Goal: Task Accomplishment & Management: Complete application form

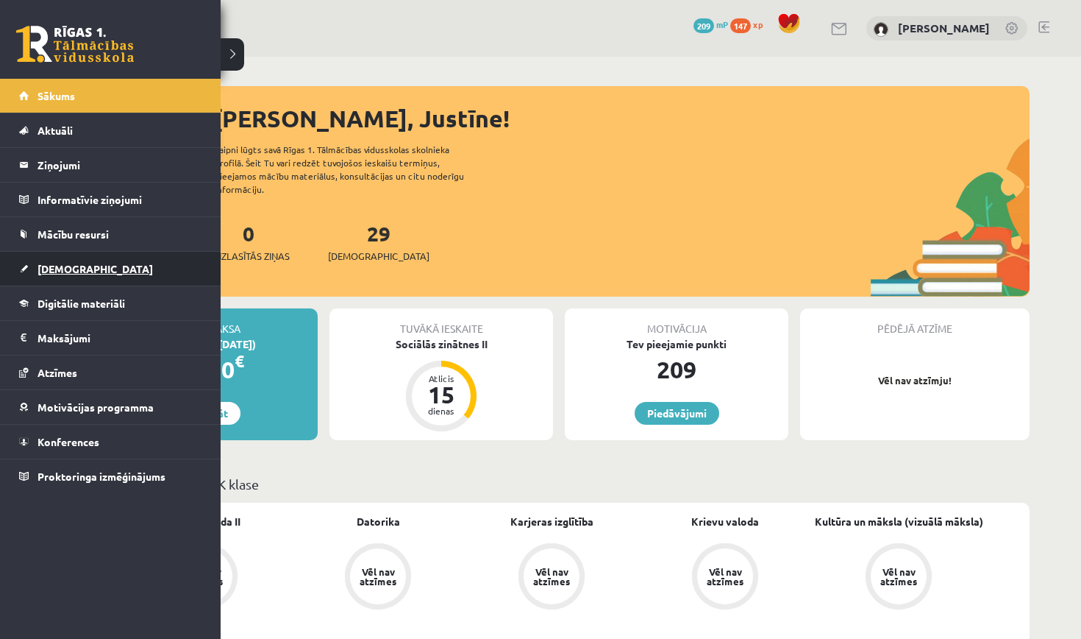
click at [54, 282] on link "[DEMOGRAPHIC_DATA]" at bounding box center [110, 269] width 183 height 34
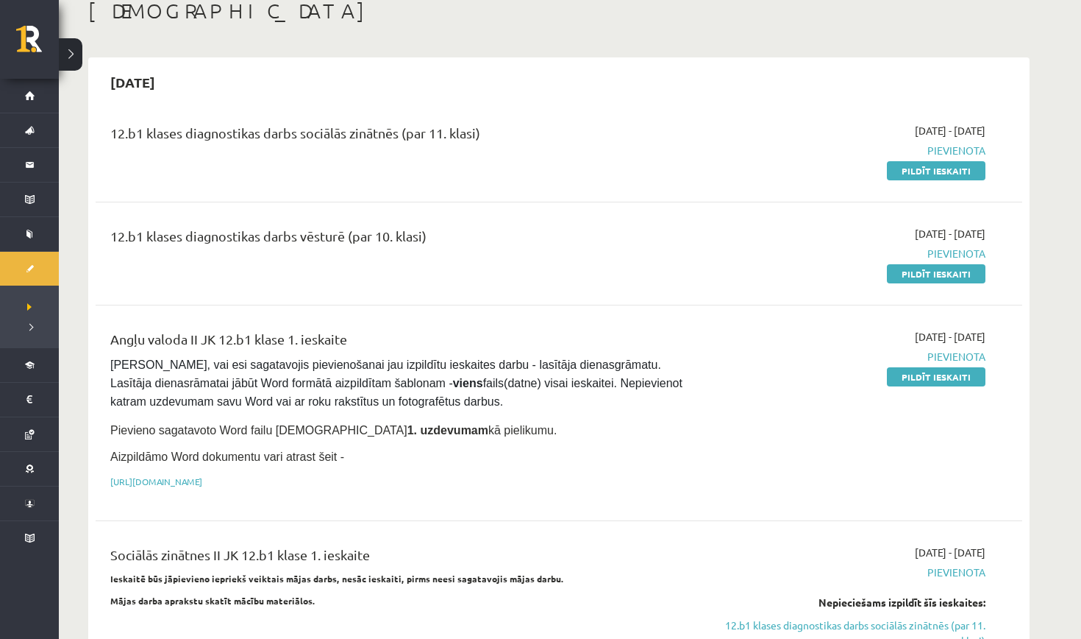
scroll to position [89, 0]
click at [904, 371] on link "Pildīt ieskaiti" at bounding box center [936, 375] width 99 height 19
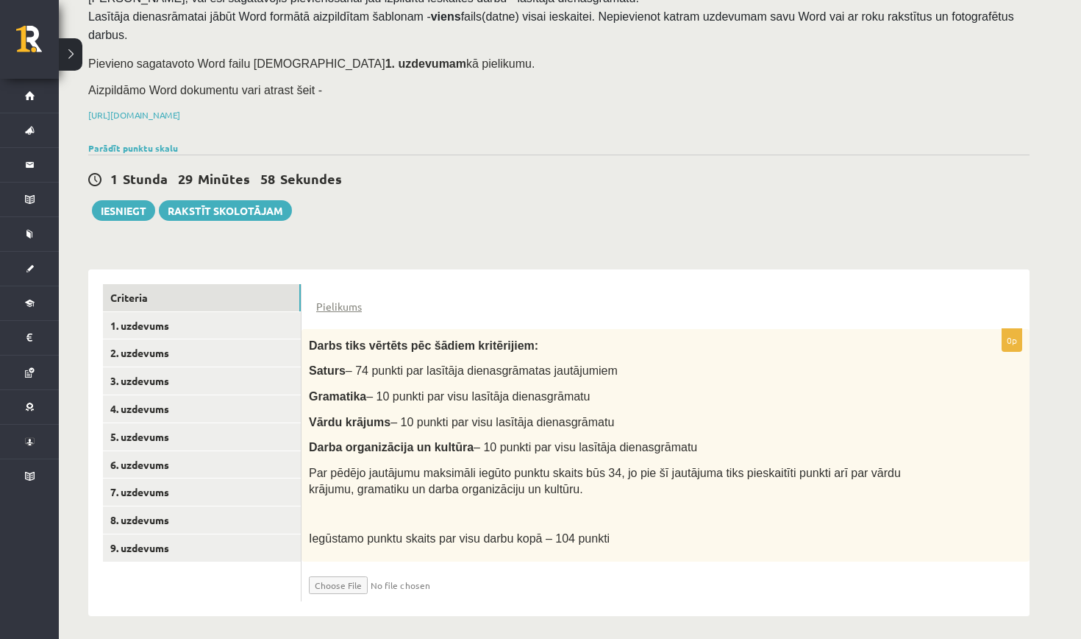
scroll to position [120, 0]
click at [236, 324] on link "1. uzdevums" at bounding box center [202, 326] width 198 height 27
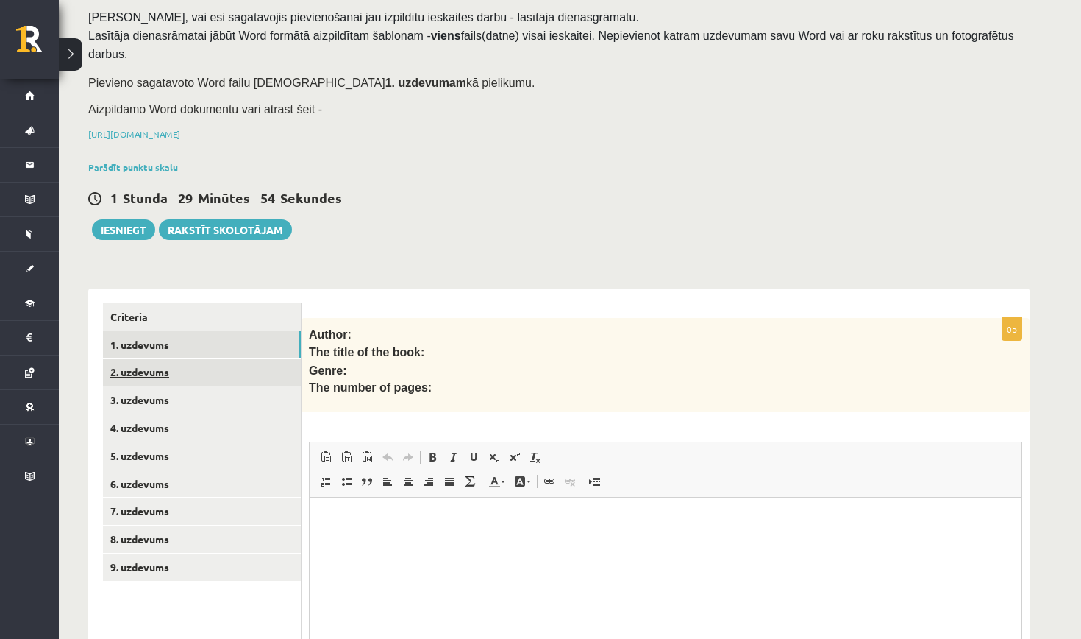
scroll to position [0, 0]
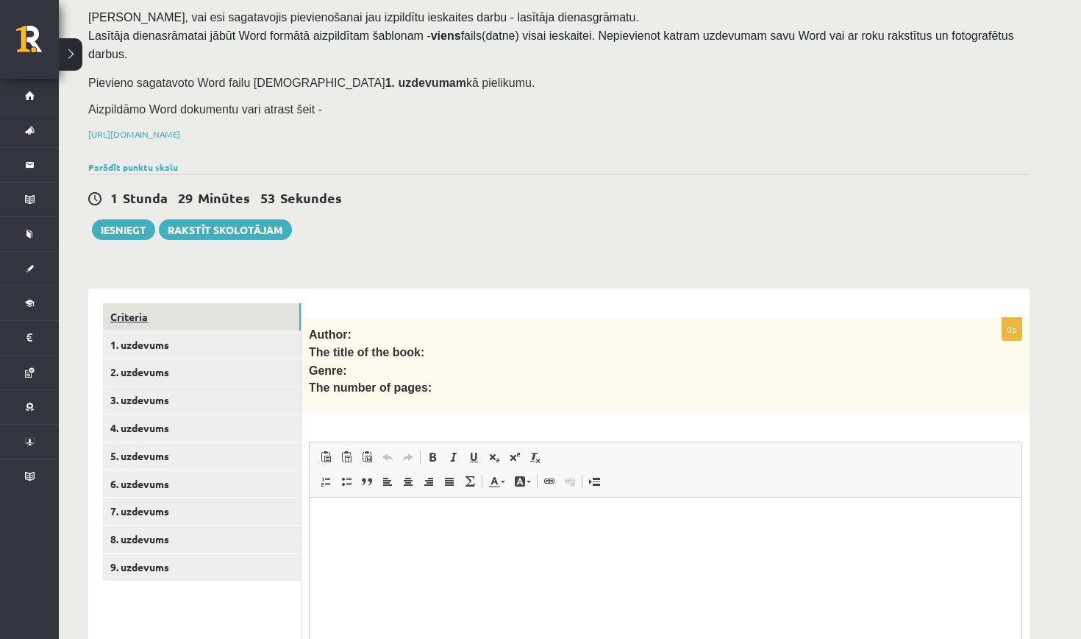
click at [196, 319] on link "Criteria" at bounding box center [202, 316] width 198 height 27
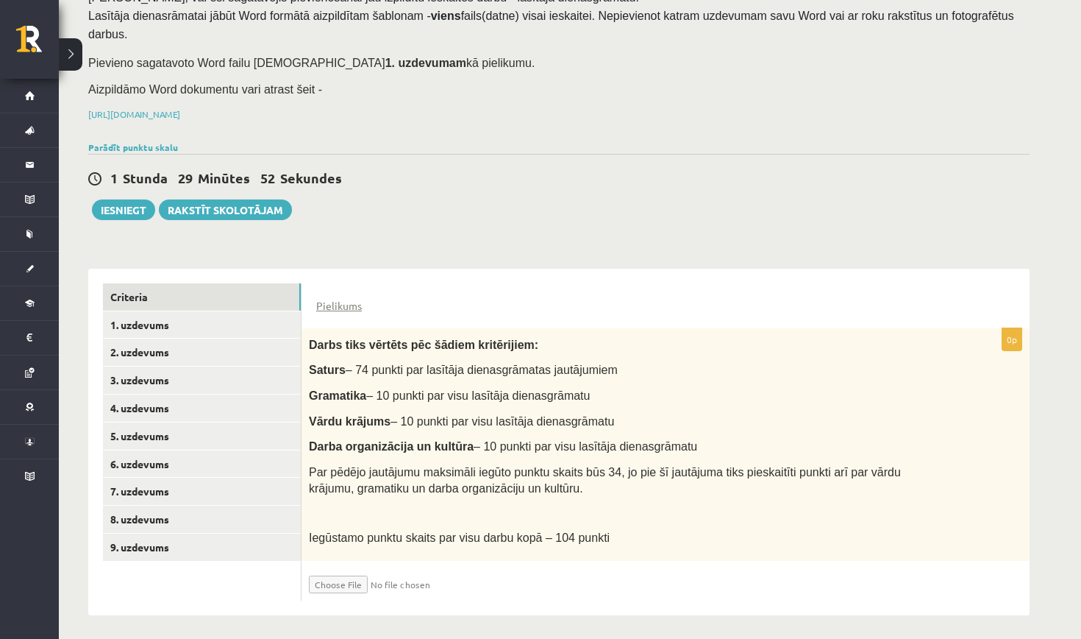
scroll to position [121, 0]
click at [338, 578] on input "file" at bounding box center [396, 581] width 175 height 25
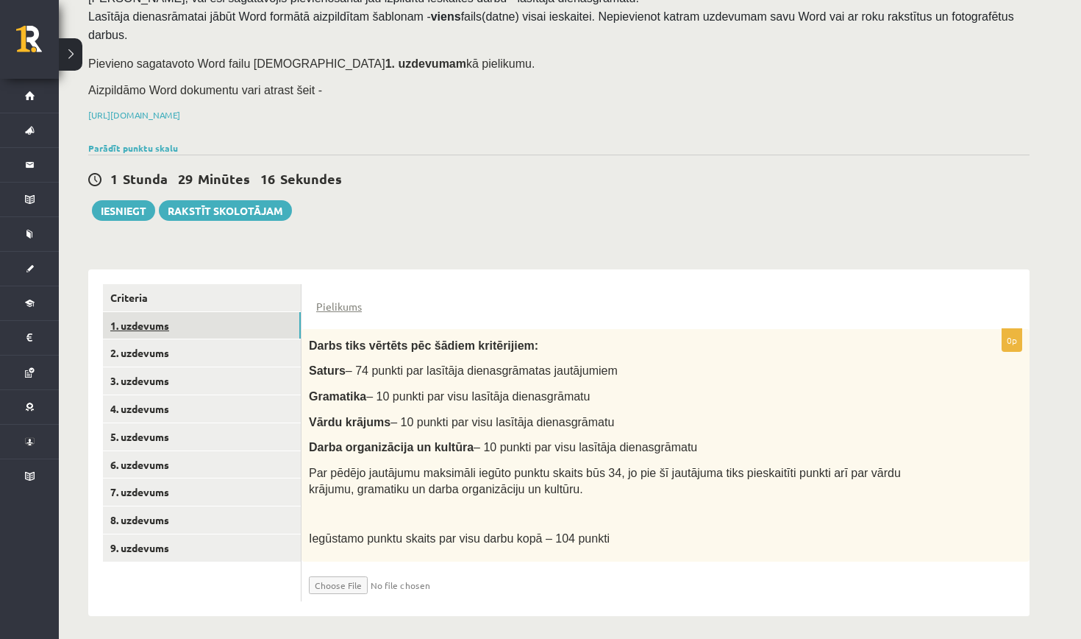
click at [168, 316] on link "1. uzdevums" at bounding box center [202, 325] width 198 height 27
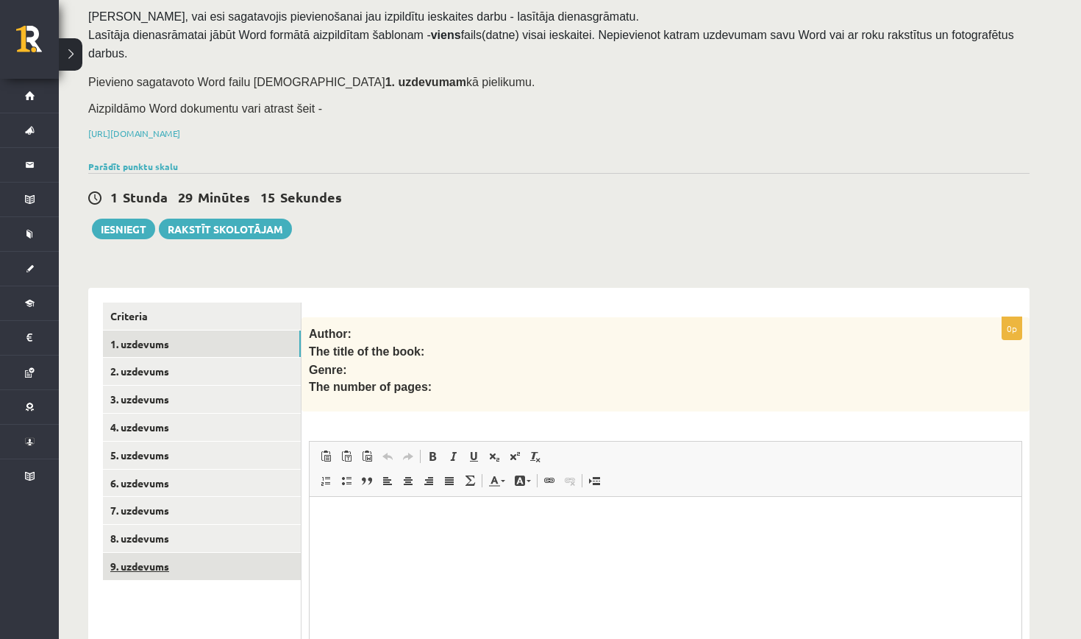
scroll to position [0, 0]
click at [221, 553] on link "9. uzdevums" at bounding box center [202, 565] width 198 height 27
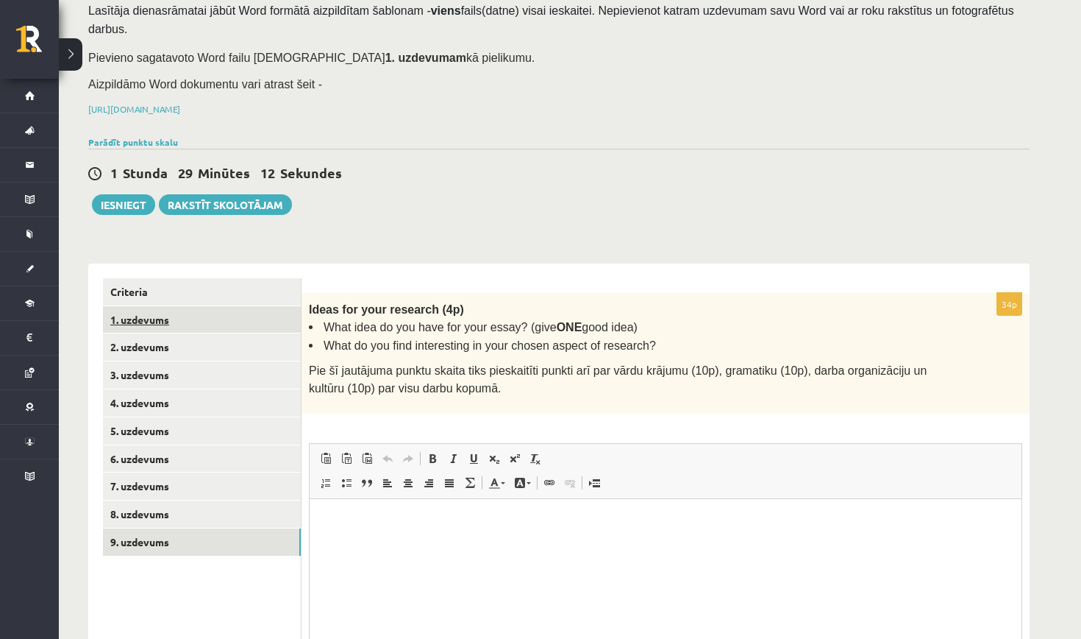
click at [196, 306] on link "1. uzdevums" at bounding box center [202, 319] width 198 height 27
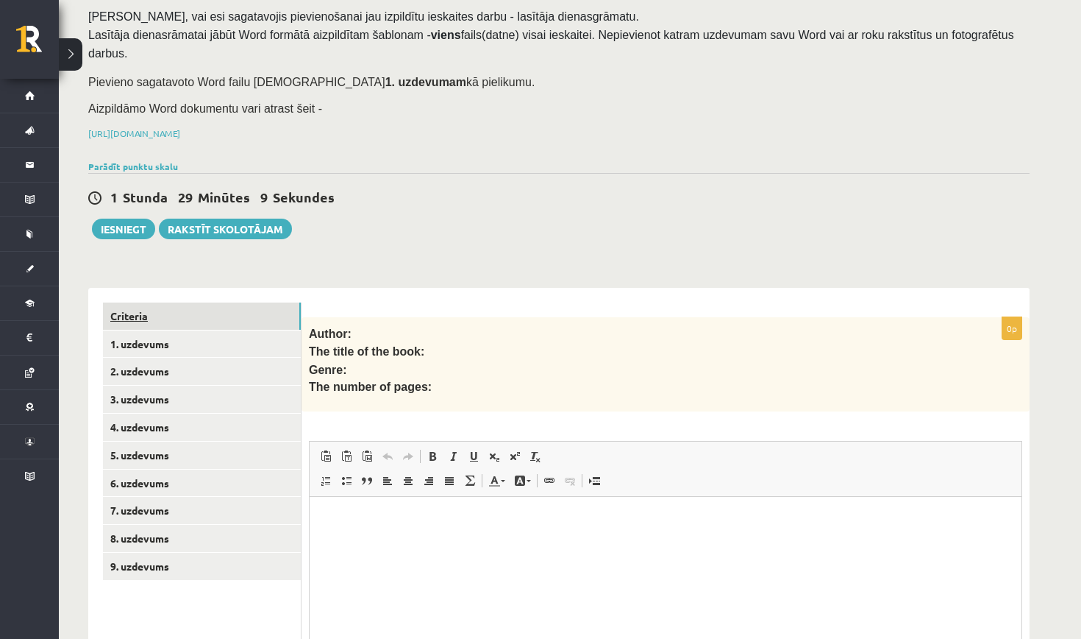
click at [235, 311] on link "Criteria" at bounding box center [202, 315] width 198 height 27
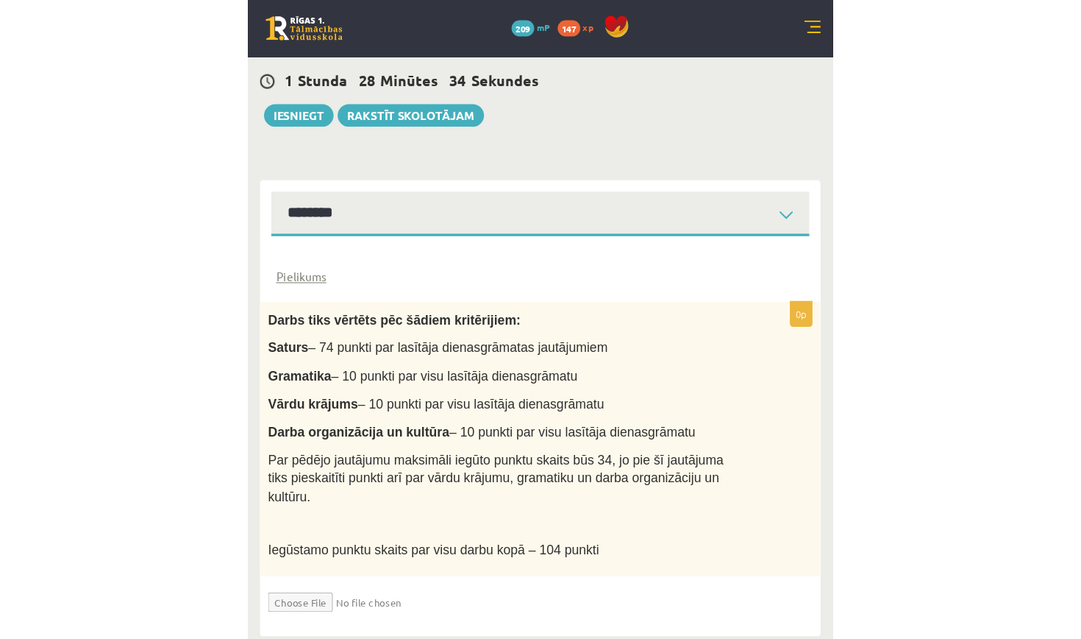
scroll to position [121, 0]
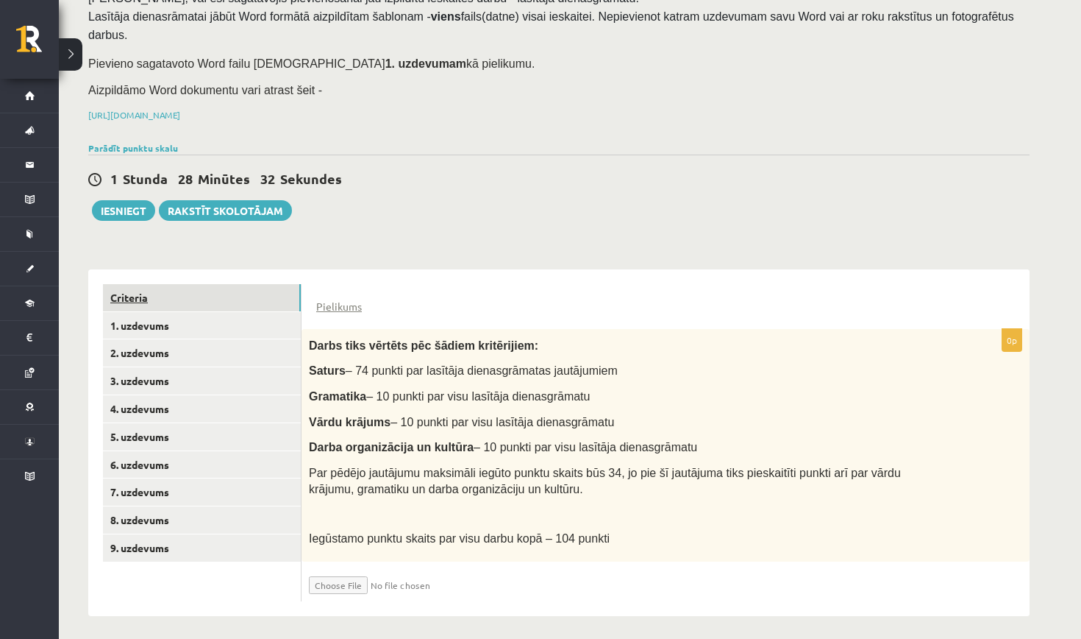
click at [202, 292] on link "Criteria" at bounding box center [202, 297] width 198 height 27
click at [347, 580] on input "file" at bounding box center [396, 581] width 175 height 25
click at [339, 573] on input "file" at bounding box center [396, 581] width 175 height 25
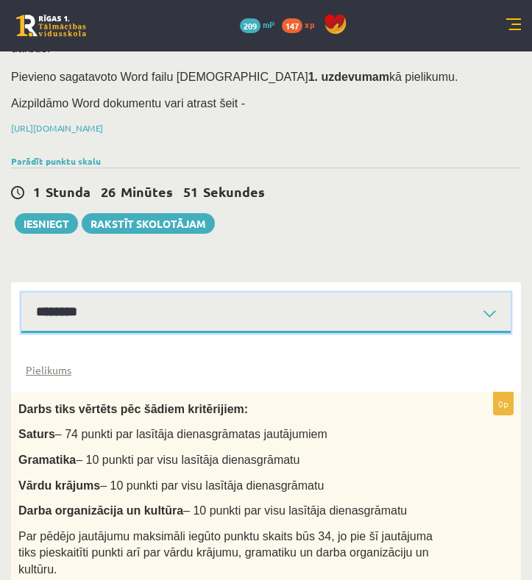
select select "**********"
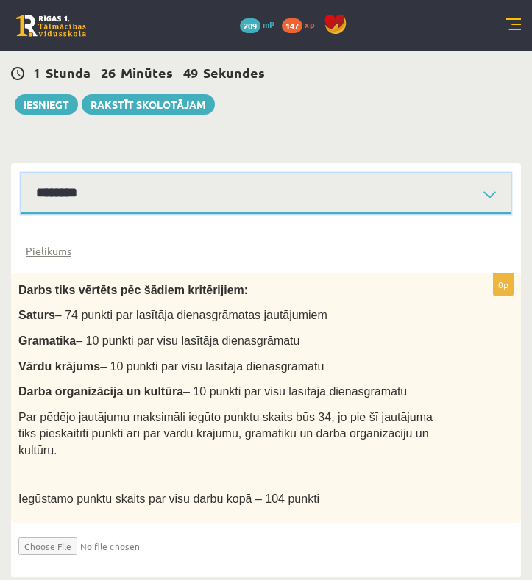
scroll to position [239, 0]
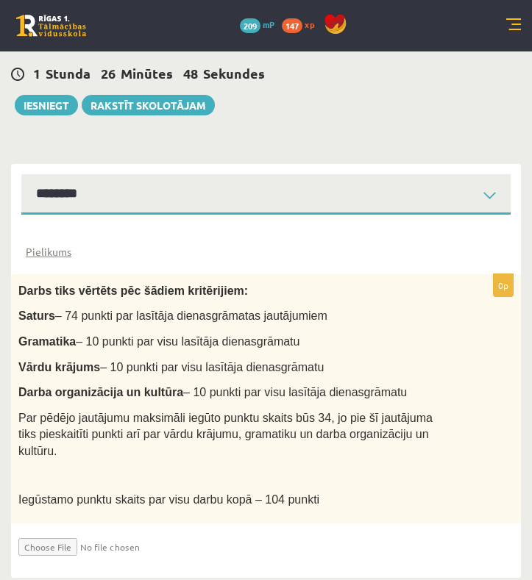
click at [35, 531] on input "file" at bounding box center [105, 543] width 175 height 25
click at [48, 538] on input "file" at bounding box center [105, 543] width 175 height 25
type input "**********"
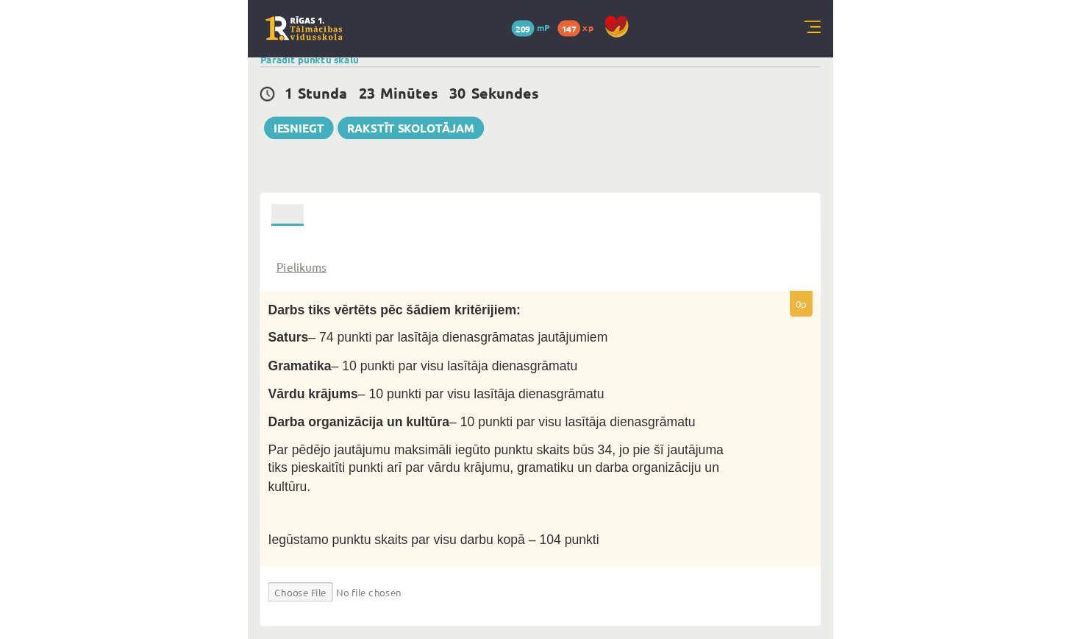
scroll to position [121, 0]
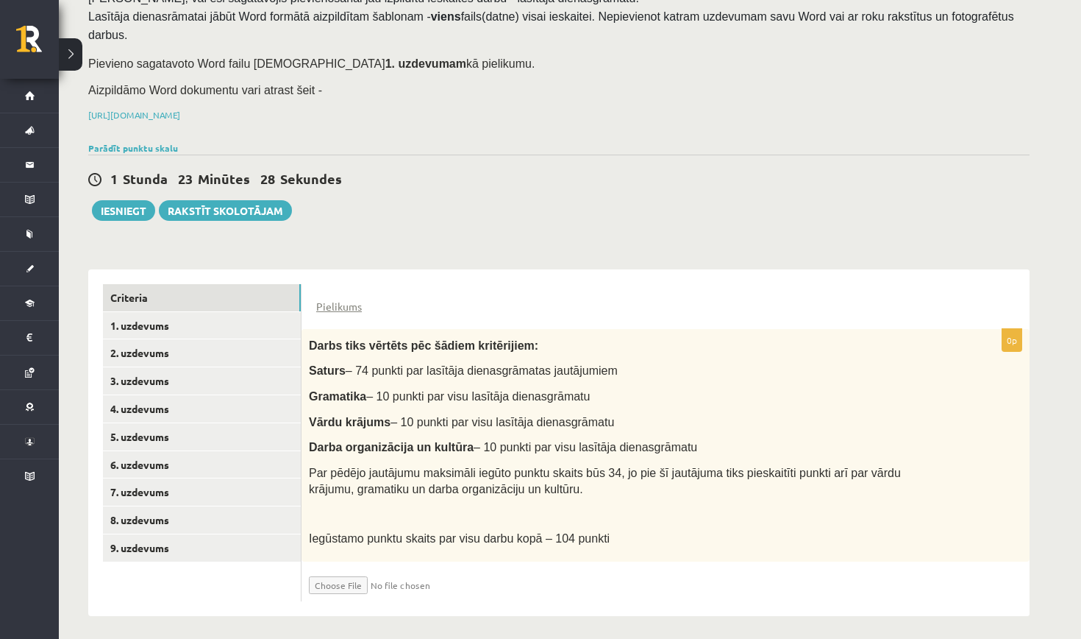
click at [439, 572] on input "file" at bounding box center [396, 581] width 175 height 25
click at [243, 324] on link "1. uzdevums" at bounding box center [202, 325] width 198 height 27
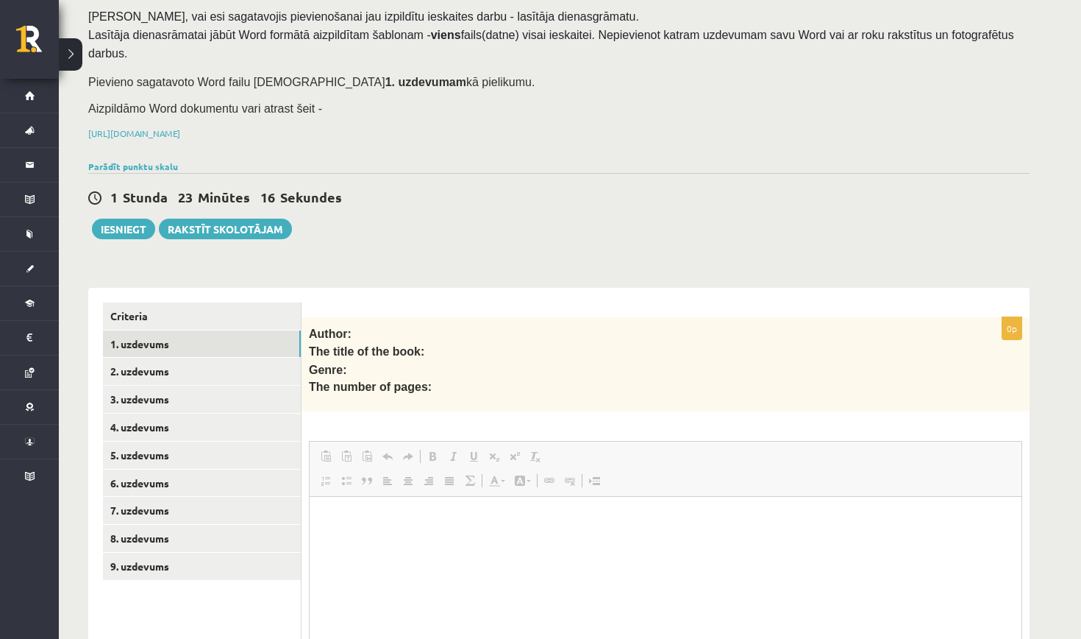
scroll to position [0, 0]
click at [353, 541] on html at bounding box center [666, 519] width 712 height 45
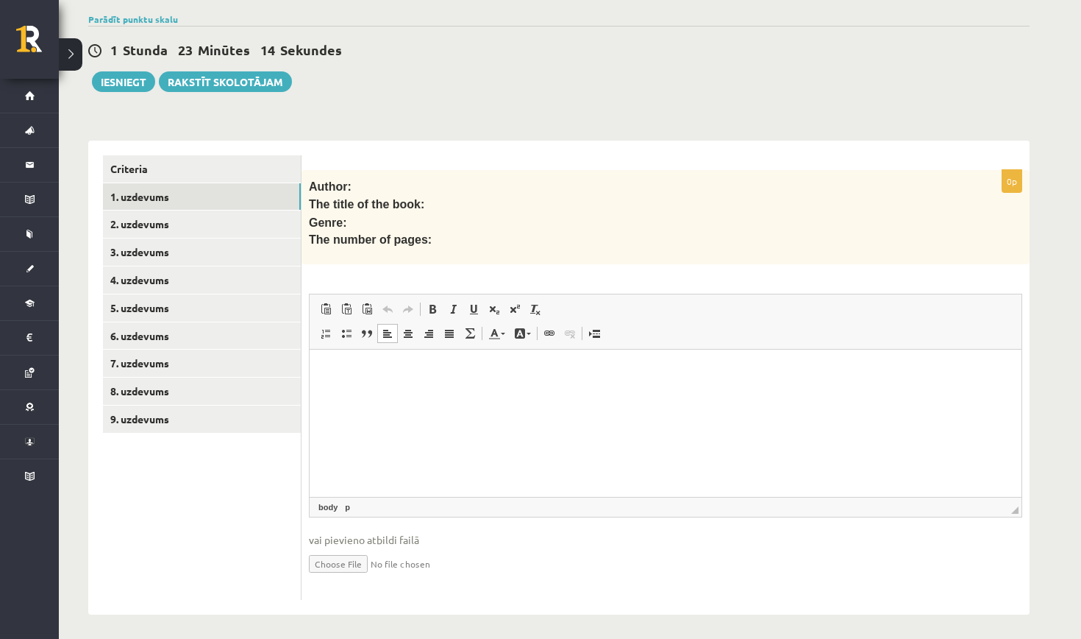
scroll to position [249, 0]
click at [334, 561] on input "file" at bounding box center [666, 563] width 714 height 30
type input "**********"
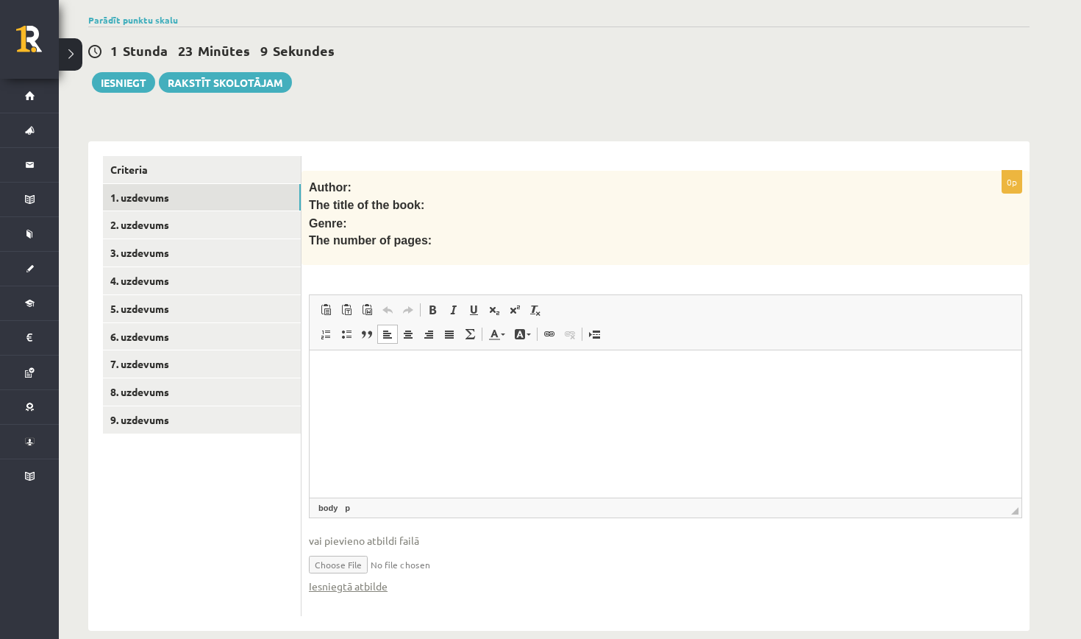
click at [394, 395] on html at bounding box center [666, 372] width 712 height 45
click at [210, 224] on link "2. uzdevums" at bounding box center [202, 224] width 198 height 27
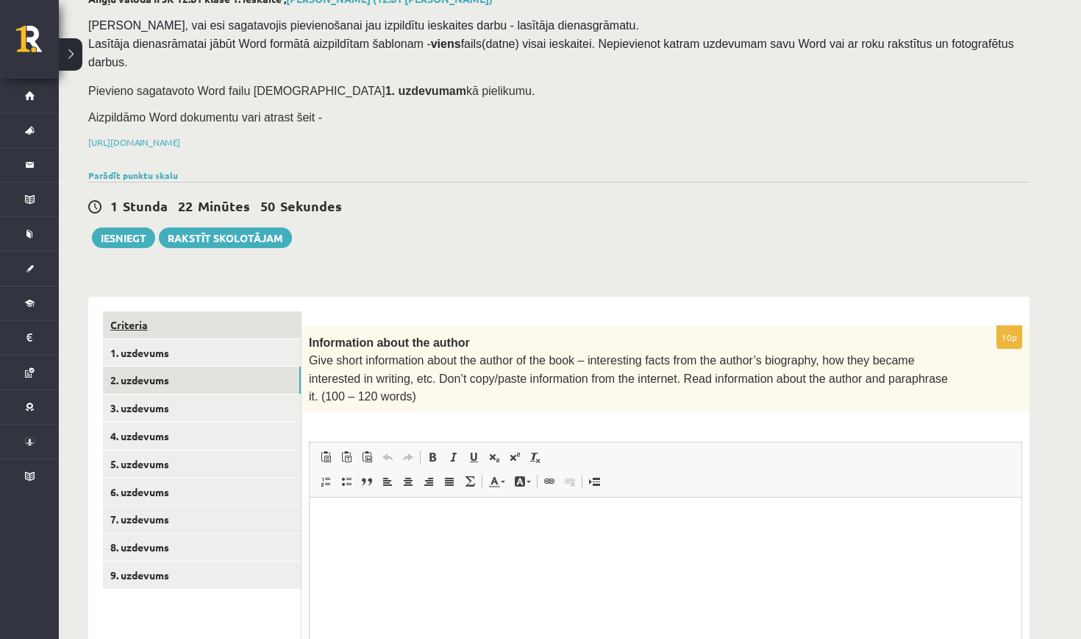
scroll to position [0, 0]
click at [192, 353] on link "1. uzdevums" at bounding box center [202, 352] width 198 height 27
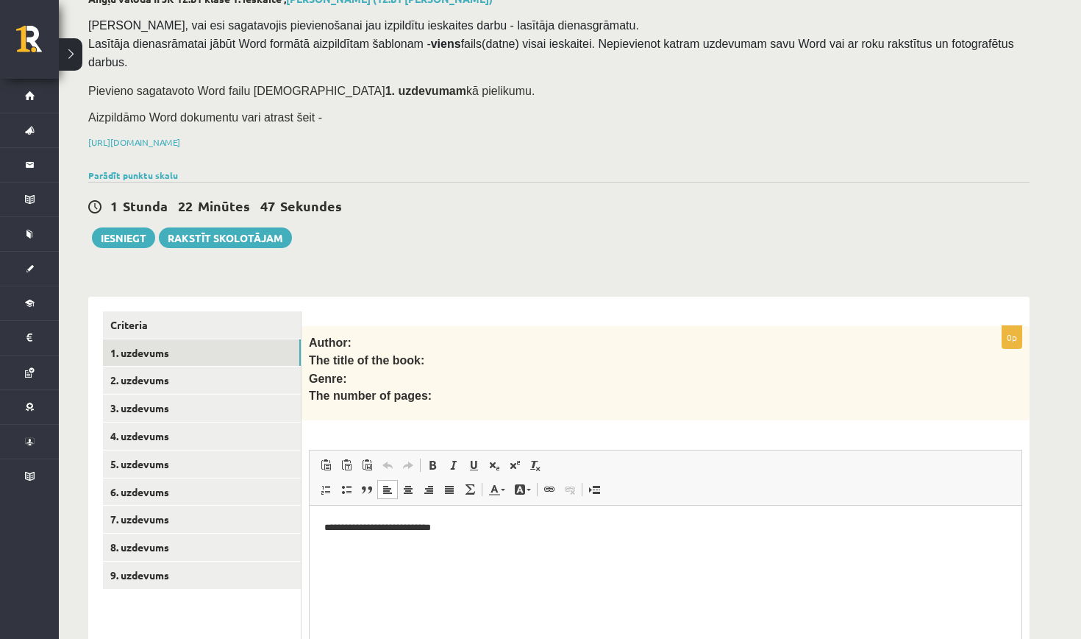
click at [450, 537] on body "**********" at bounding box center [665, 540] width 683 height 40
click at [458, 526] on p "**********" at bounding box center [665, 527] width 683 height 15
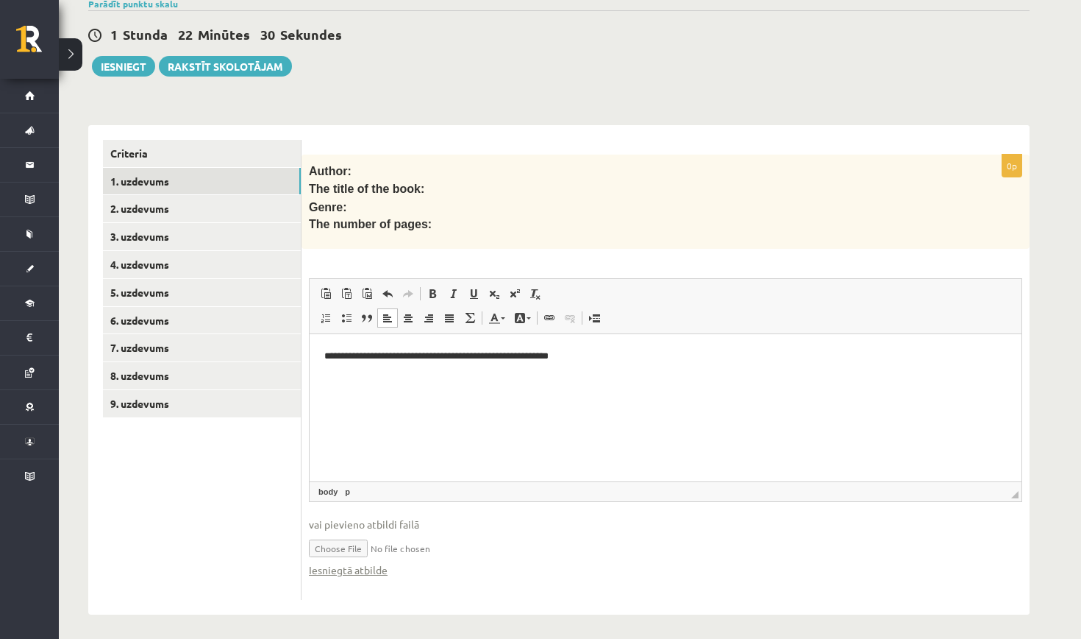
scroll to position [264, 0]
click at [365, 564] on link "Iesniegtā atbilde" at bounding box center [348, 570] width 79 height 15
click at [348, 544] on input "file" at bounding box center [666, 548] width 714 height 30
type input "**********"
click at [128, 68] on button "Iesniegt" at bounding box center [123, 67] width 63 height 21
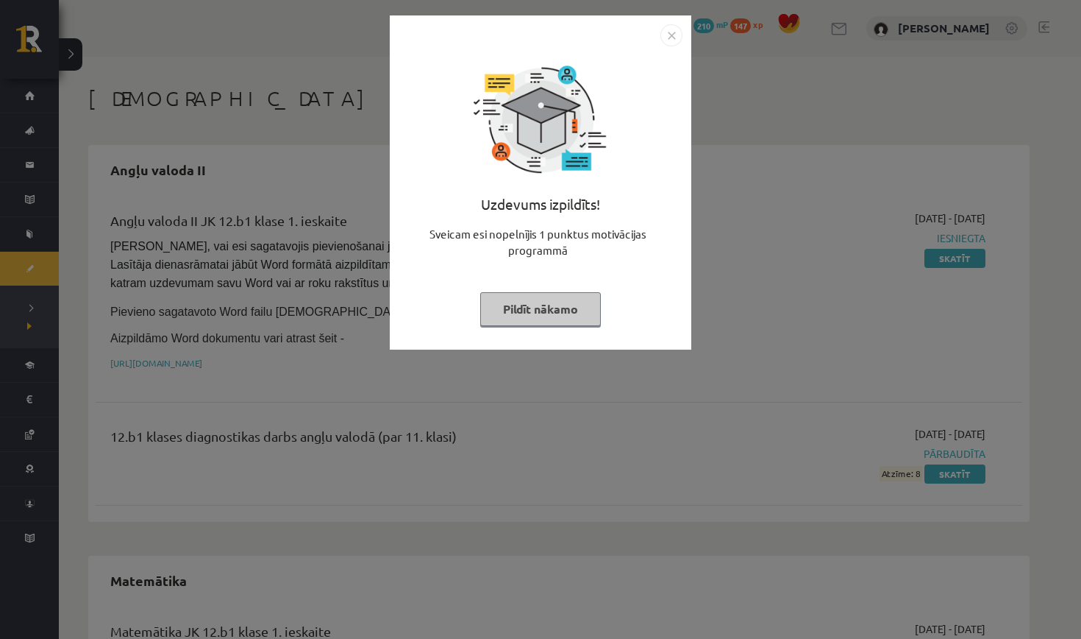
click at [561, 311] on button "Pildīt nākamo" at bounding box center [540, 309] width 121 height 34
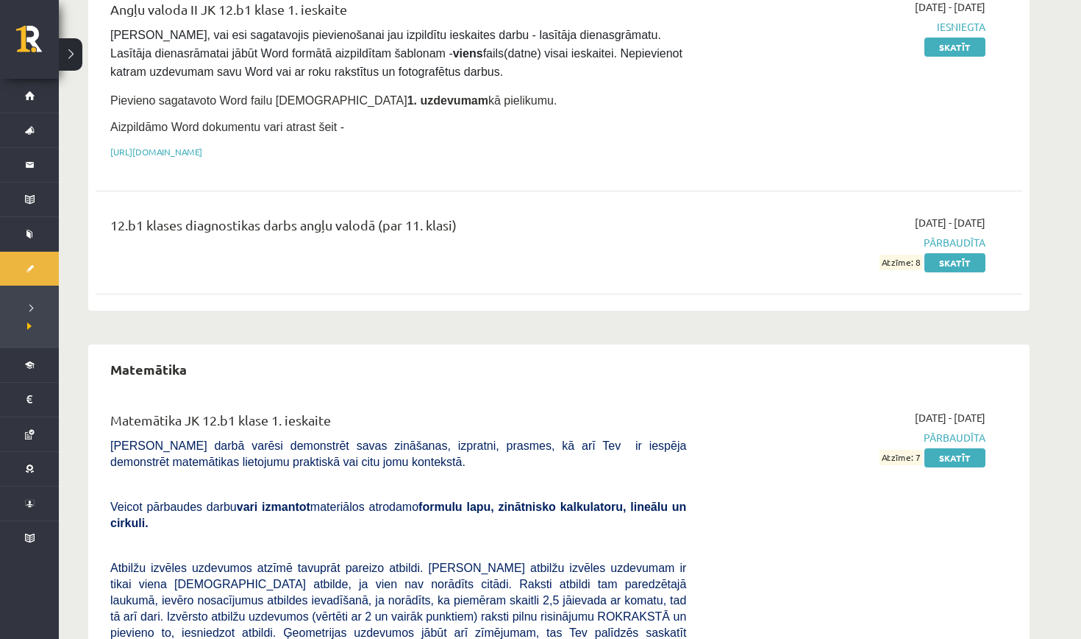
scroll to position [154, 0]
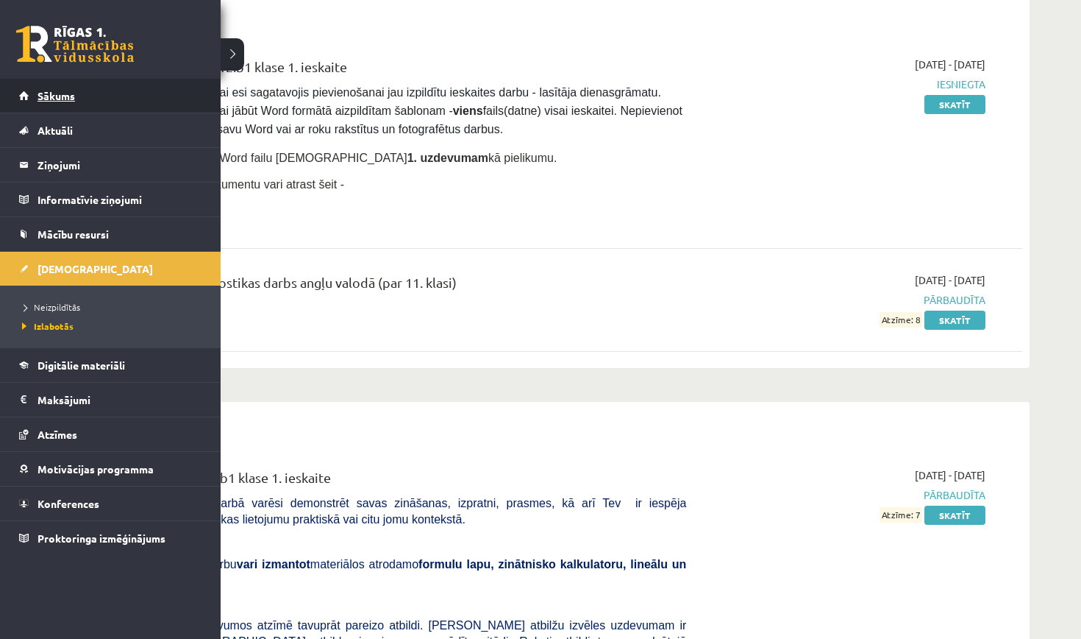
click at [65, 99] on span "Sākums" at bounding box center [57, 95] width 38 height 13
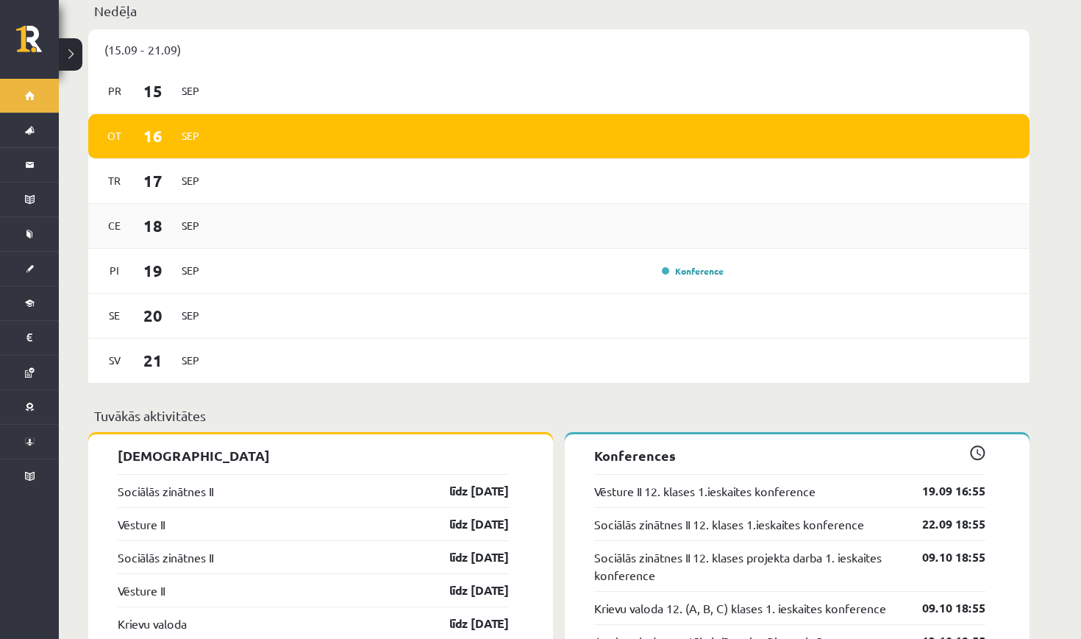
scroll to position [957, 0]
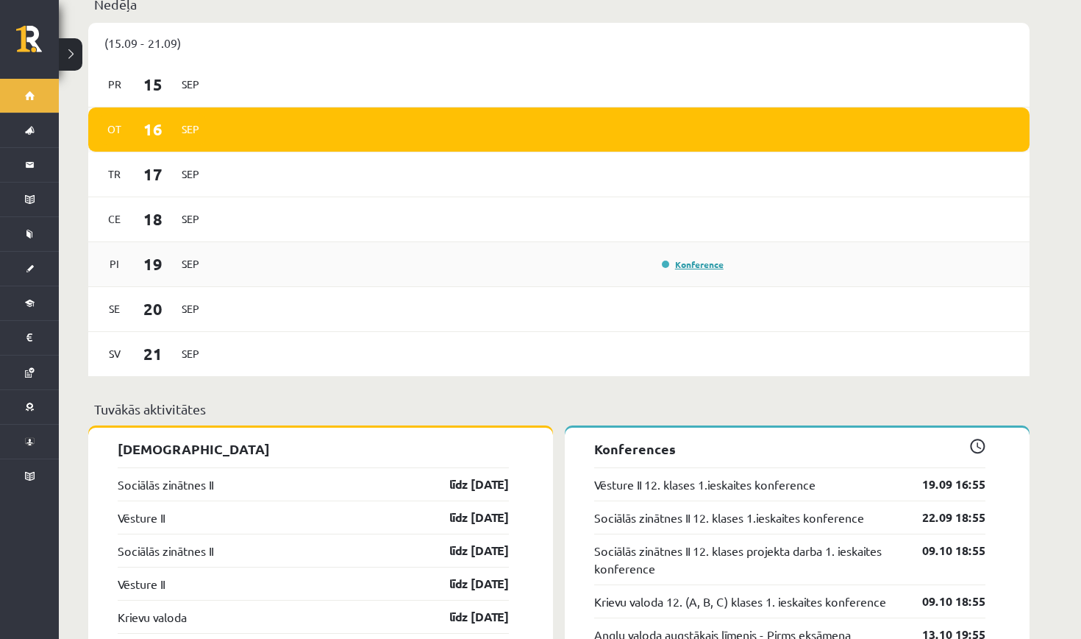
click at [668, 258] on link "Konference" at bounding box center [693, 264] width 62 height 12
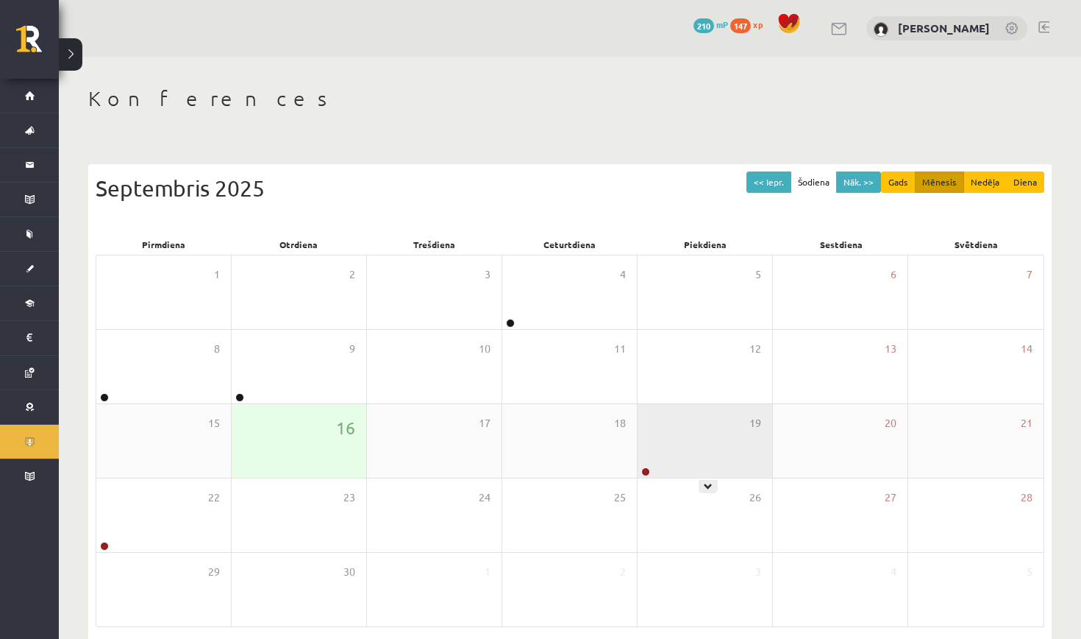
click at [666, 463] on div "19" at bounding box center [705, 441] width 135 height 74
